Goal: Transaction & Acquisition: Purchase product/service

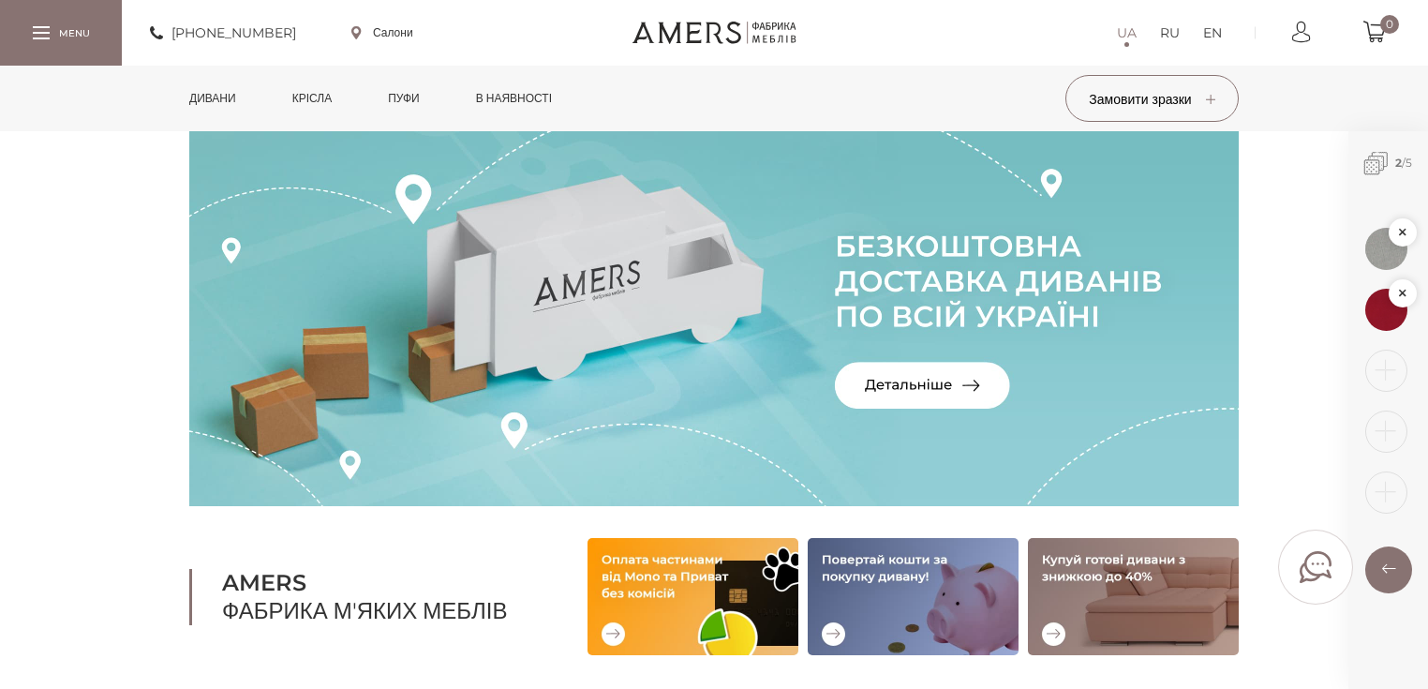
click at [218, 92] on link "Дивани" at bounding box center [212, 99] width 75 height 66
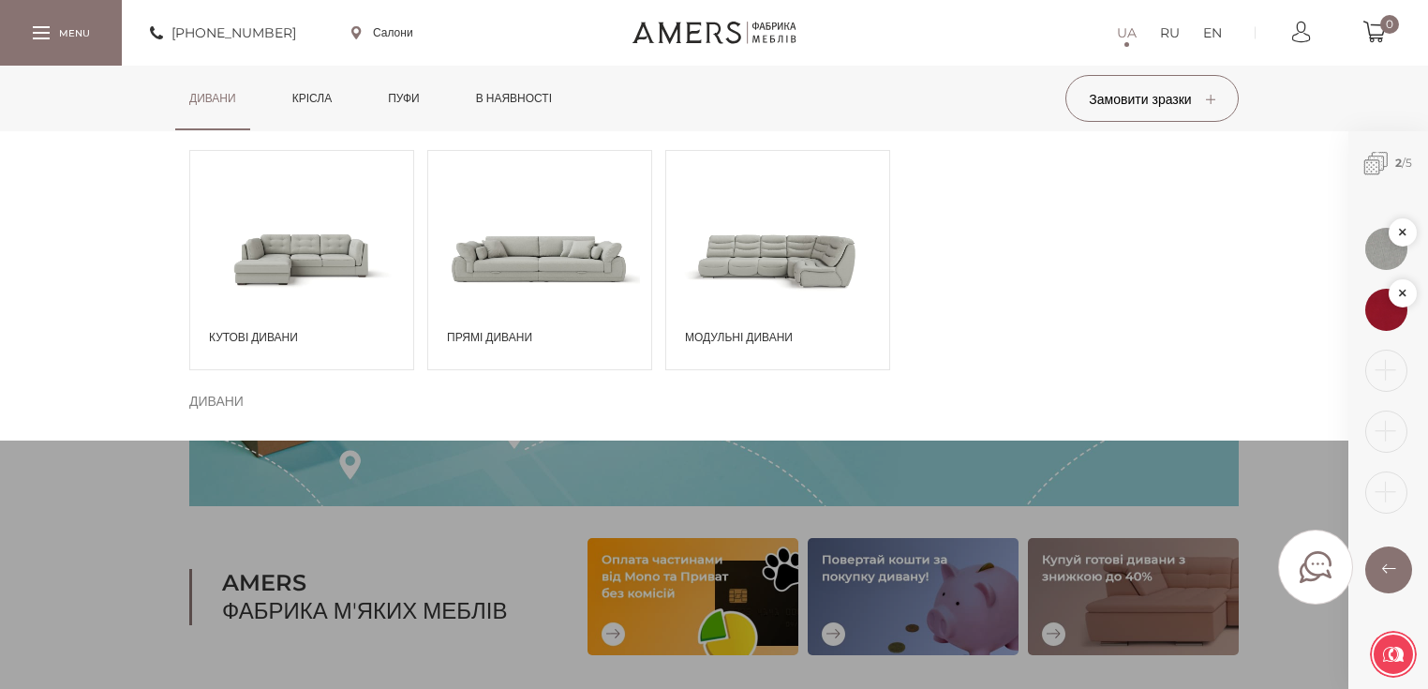
click at [550, 341] on span "Прямі дивани" at bounding box center [544, 337] width 195 height 17
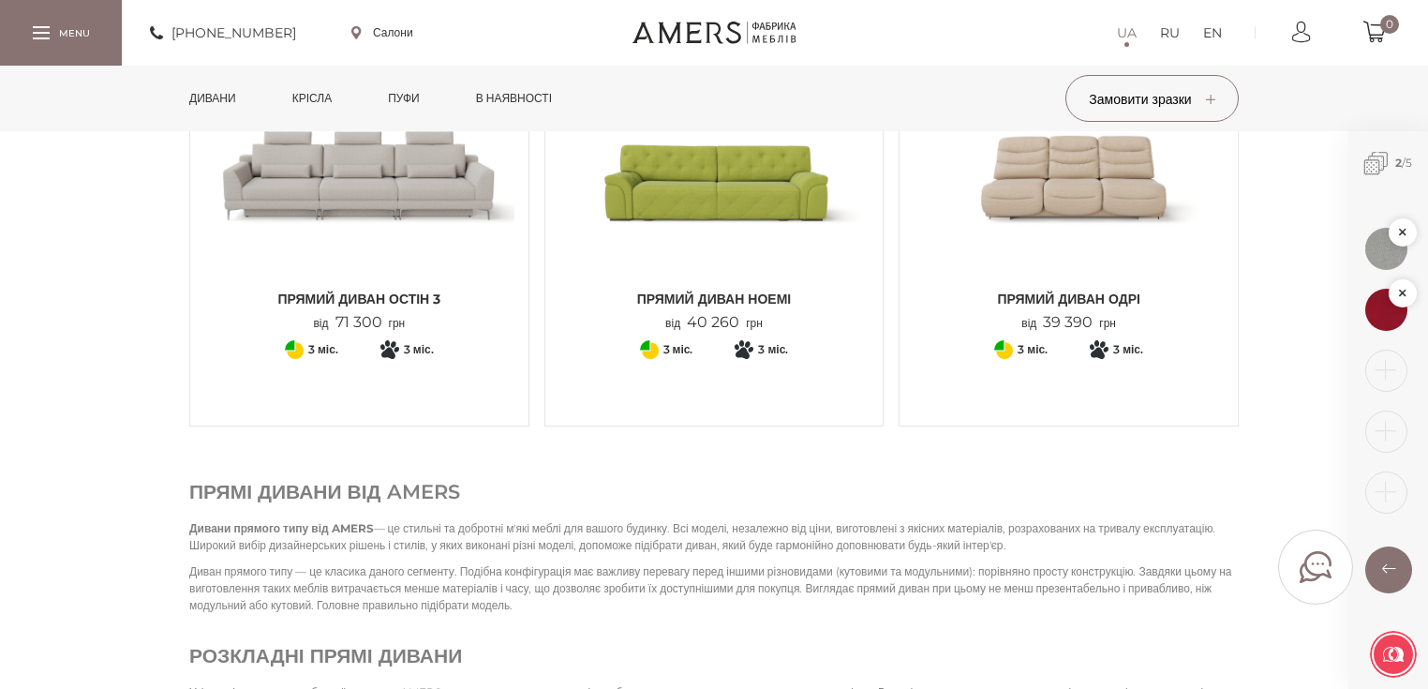
scroll to position [2250, 0]
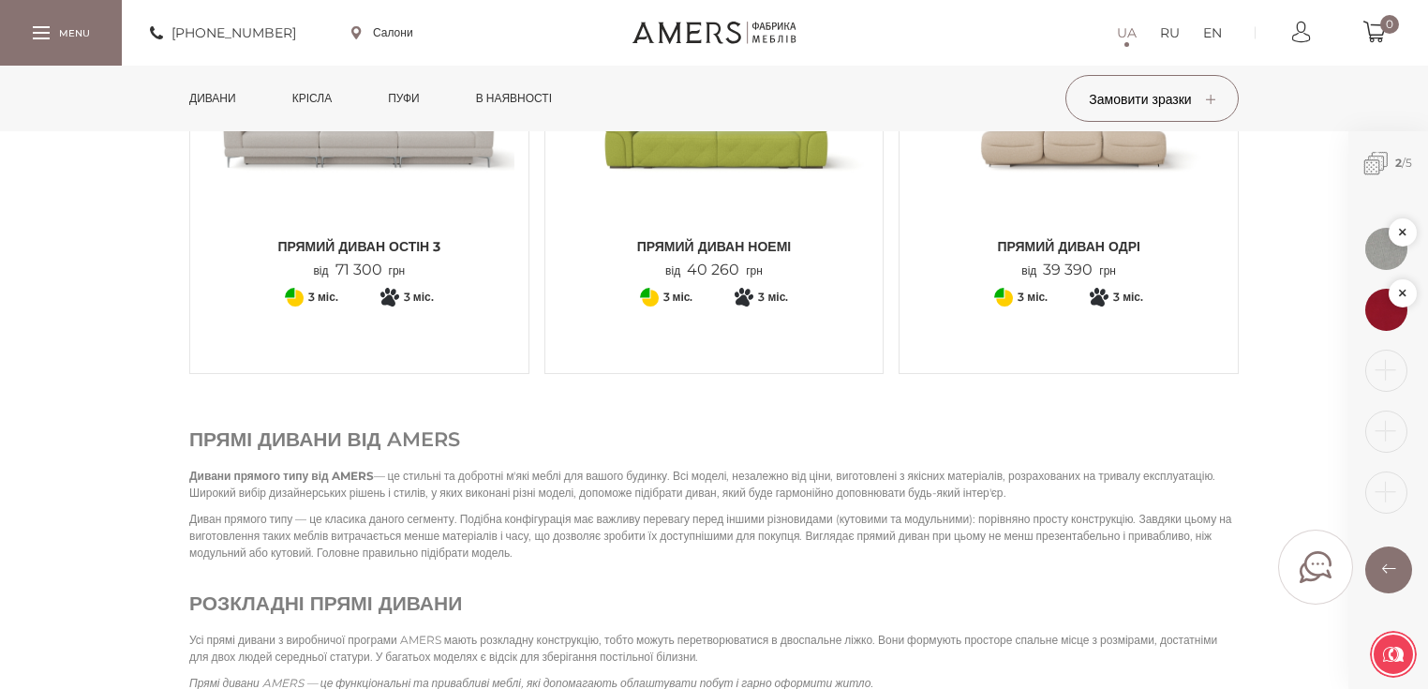
click at [712, 244] on span "Прямий диван НОЕМІ" at bounding box center [715, 246] width 310 height 19
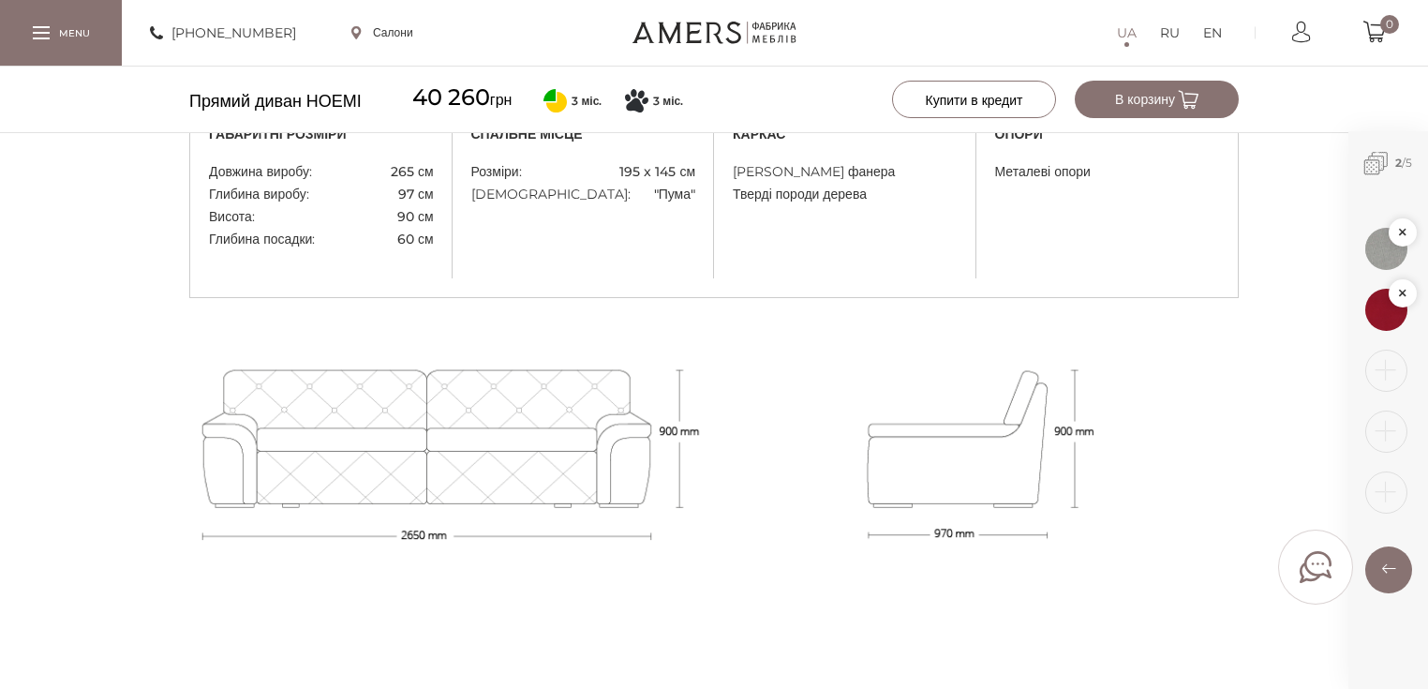
scroll to position [1650, 0]
